Goal: Information Seeking & Learning: Learn about a topic

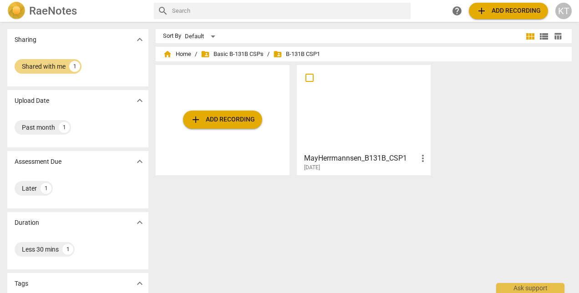
click at [229, 53] on span "folder_shared Basic B-131B CSPs" at bounding box center [232, 54] width 63 height 9
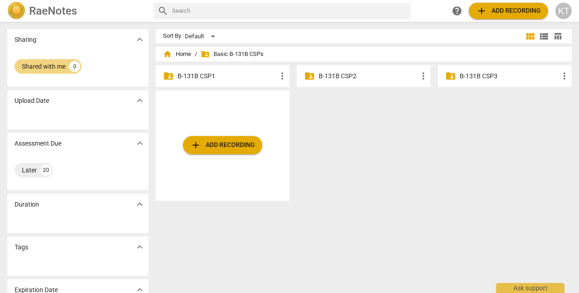
click at [48, 169] on div "20" at bounding box center [46, 170] width 11 height 11
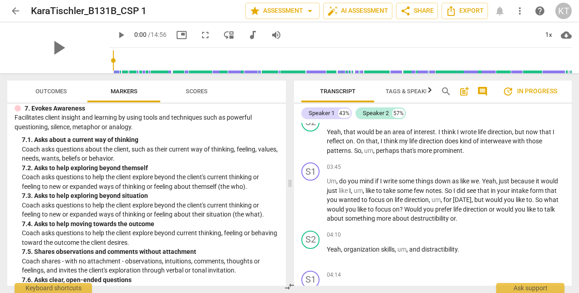
scroll to position [967, 0]
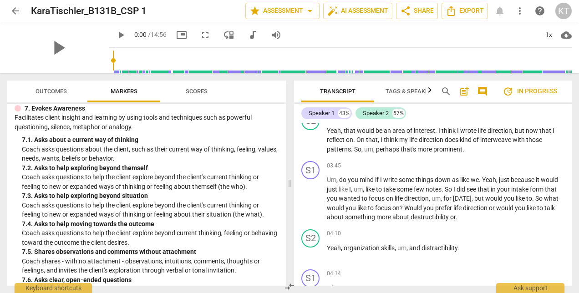
click at [17, 11] on span "arrow_back" at bounding box center [15, 10] width 11 height 11
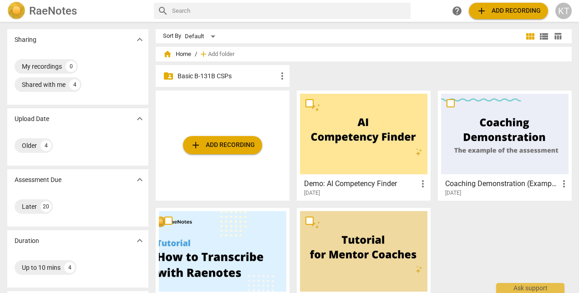
click at [488, 272] on div "add Add recording Demo: AI Competency Finder more_vert [DATE] Coaching Demonstr…" at bounding box center [367, 208] width 423 height 235
click at [210, 75] on p "Basic B-131B CSPs" at bounding box center [227, 76] width 99 height 10
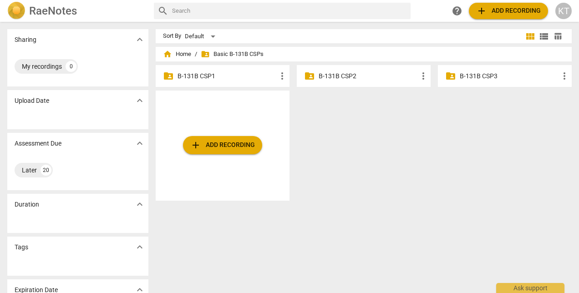
click at [201, 76] on p "B-131B CSP1" at bounding box center [227, 76] width 99 height 10
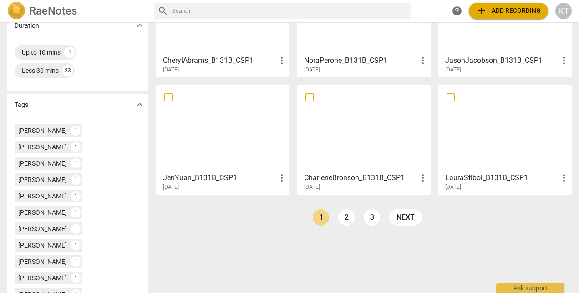
scroll to position [216, 0]
click at [411, 219] on link "next" at bounding box center [405, 217] width 33 height 16
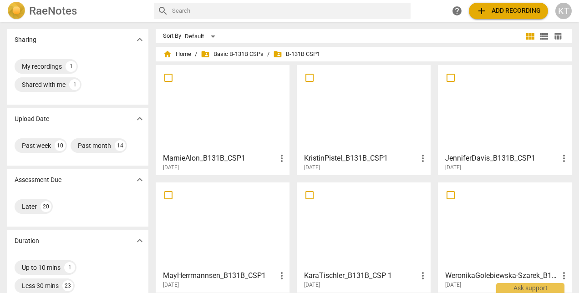
click at [76, 83] on div "1" at bounding box center [74, 84] width 11 height 11
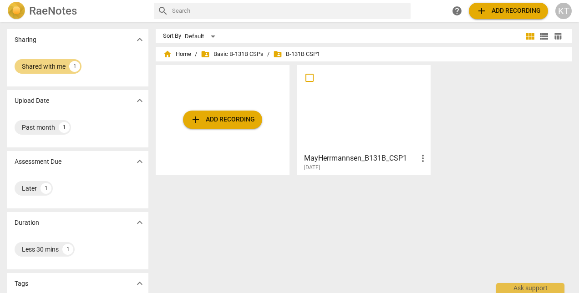
click at [73, 68] on div "1" at bounding box center [74, 66] width 11 height 11
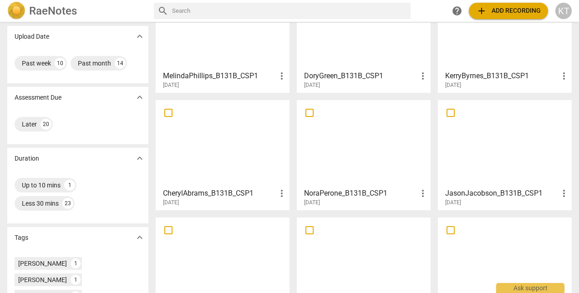
scroll to position [85, 0]
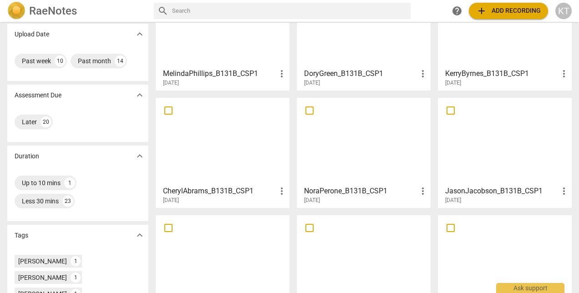
click at [72, 183] on div "1" at bounding box center [69, 183] width 11 height 11
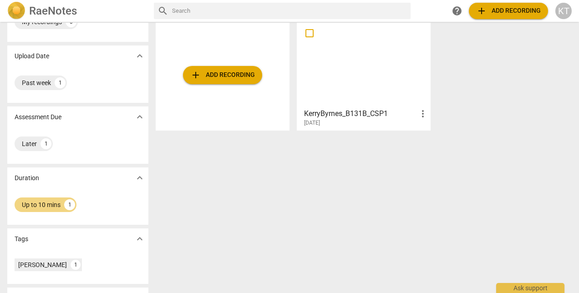
scroll to position [48, 0]
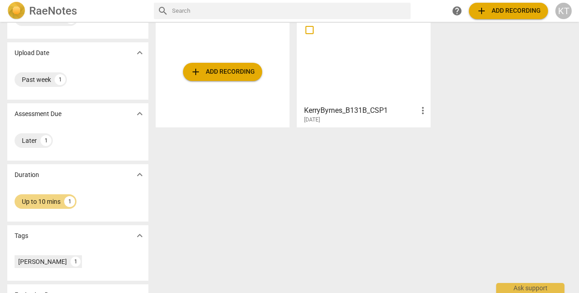
click at [71, 203] on div "1" at bounding box center [69, 201] width 11 height 11
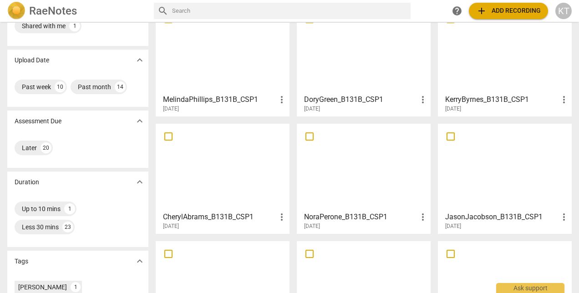
scroll to position [62, 0]
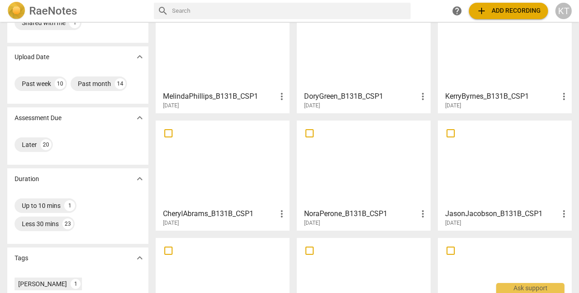
click at [68, 225] on div "23" at bounding box center [67, 223] width 11 height 11
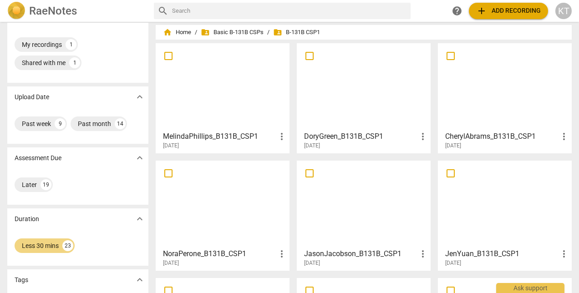
scroll to position [20, 0]
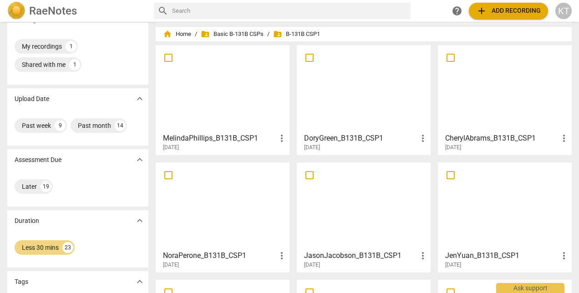
click at [70, 245] on div "23" at bounding box center [67, 247] width 11 height 11
